Goal: Navigation & Orientation: Go to known website

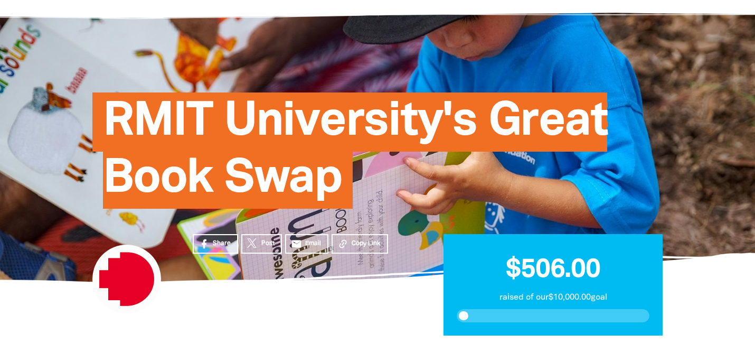
scroll to position [44, 0]
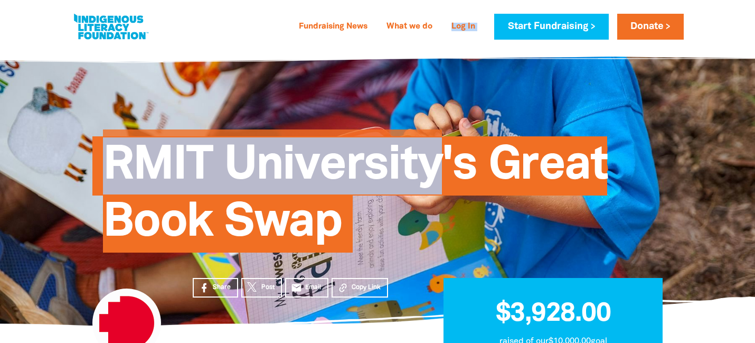
drag, startPoint x: 433, startPoint y: 120, endPoint x: 450, endPoint y: 59, distance: 63.0
click at [450, 59] on div "RMIT University's Great Book Swap" at bounding box center [377, 187] width 633 height 278
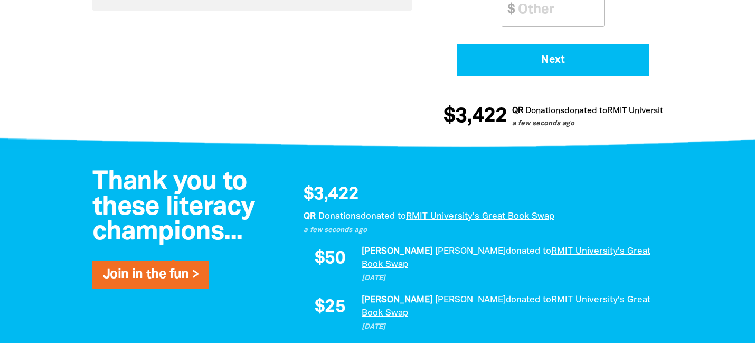
scroll to position [621, 0]
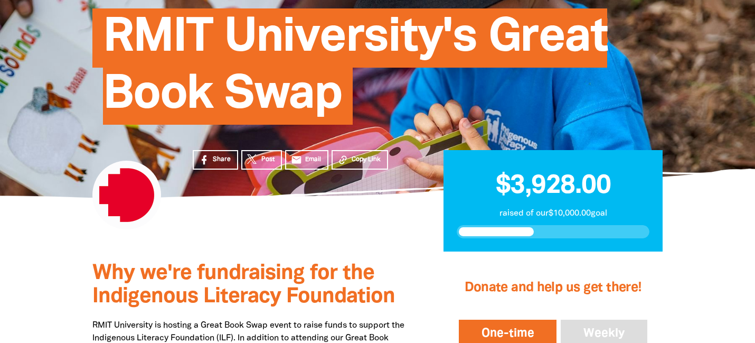
scroll to position [128, 0]
